Goal: Ask a question

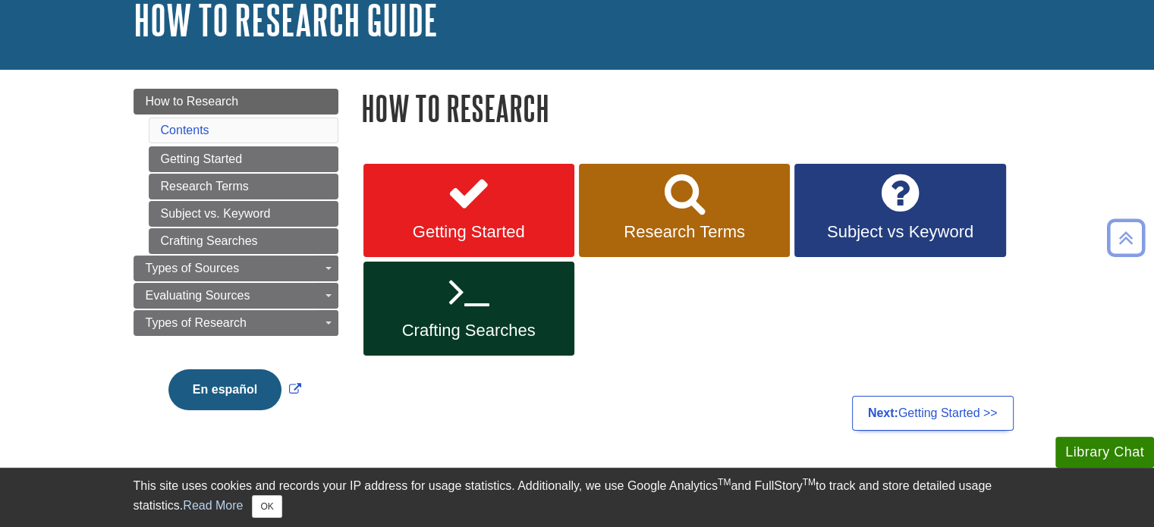
scroll to position [86, 0]
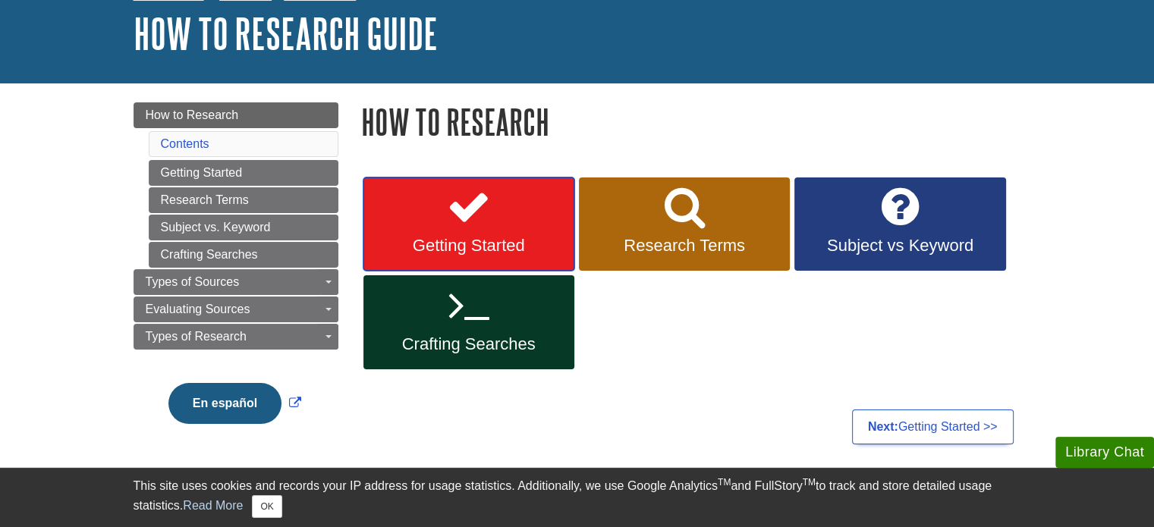
click at [455, 192] on icon at bounding box center [469, 207] width 44 height 44
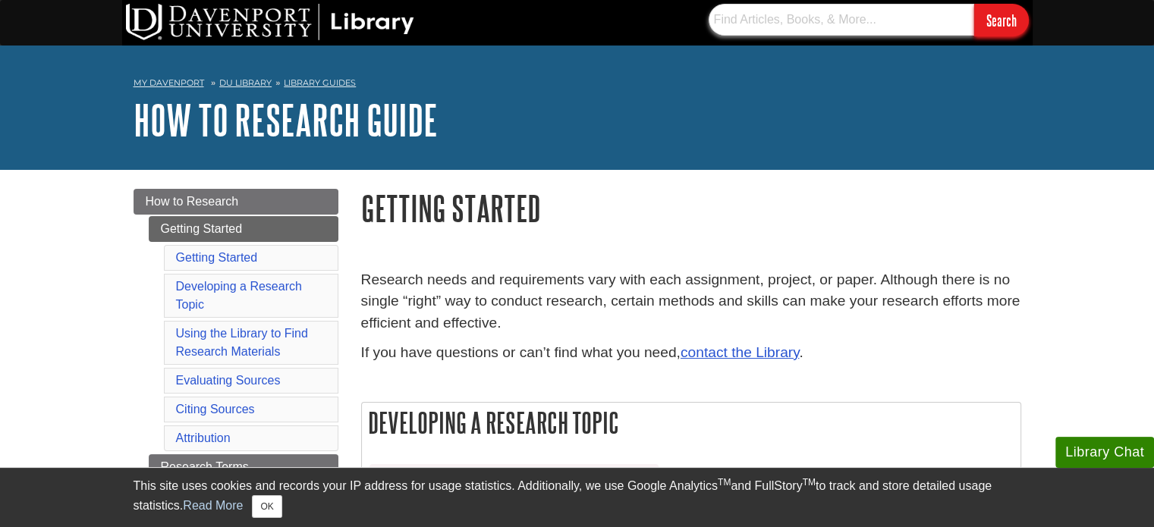
click at [733, 28] on input "text" at bounding box center [840, 20] width 265 height 32
type input "Can you please provide me culture topic within the united states"
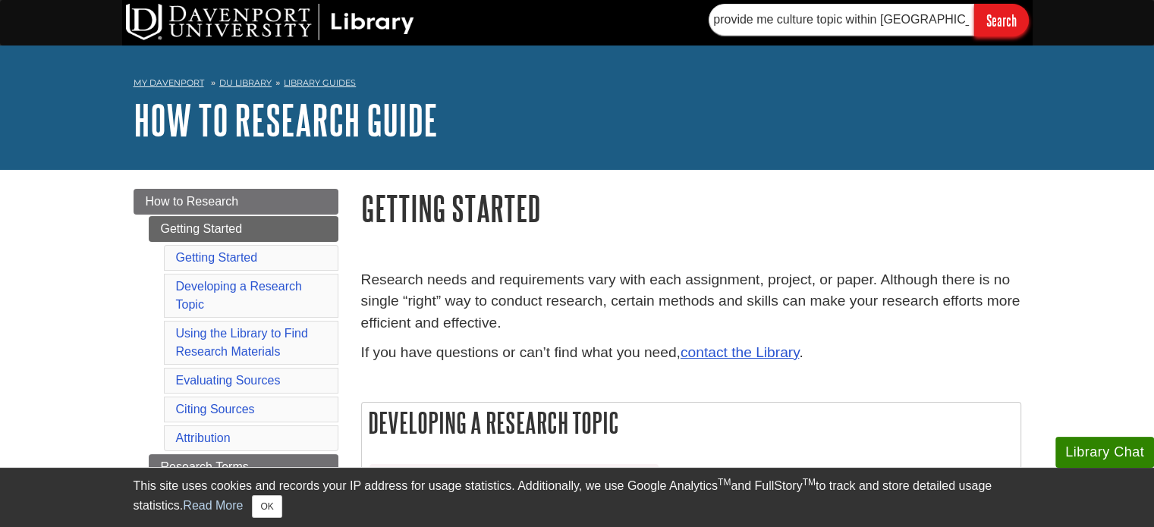
scroll to position [0, 0]
click at [998, 27] on input "Search" at bounding box center [1001, 20] width 55 height 33
